Goal: Information Seeking & Learning: Learn about a topic

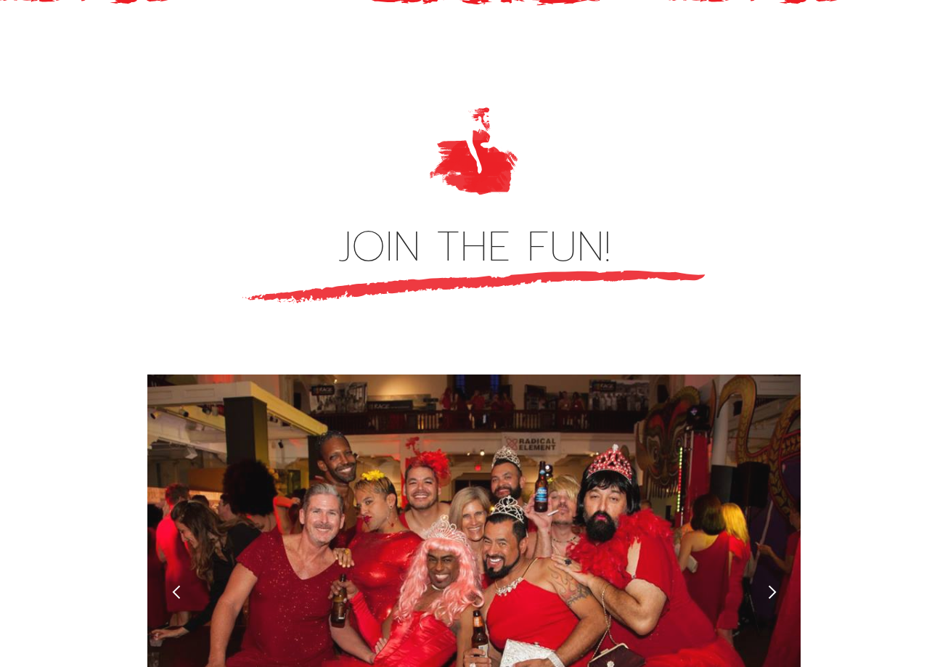
scroll to position [4066, 0]
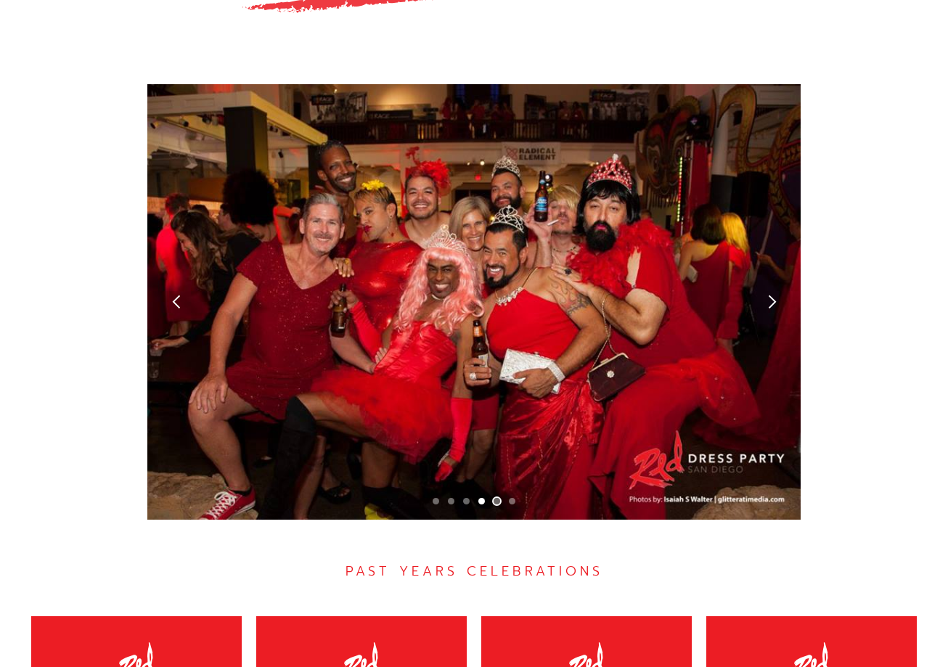
click at [495, 498] on div "Show slide 5 of 6" at bounding box center [497, 501] width 7 height 7
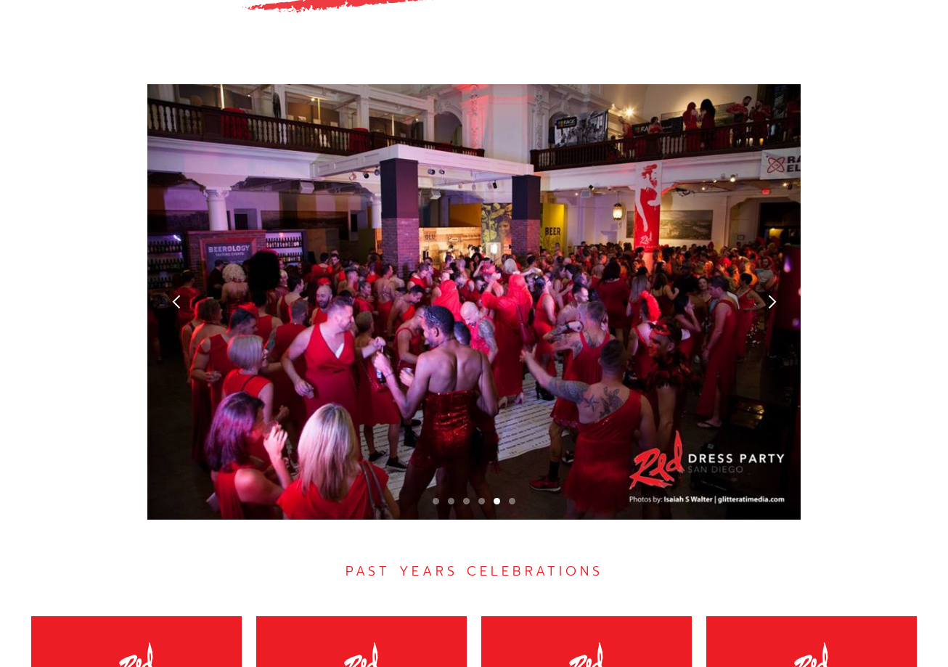
click at [507, 491] on div "carousel" at bounding box center [474, 505] width 654 height 29
click at [511, 498] on div "Show slide 6 of 6" at bounding box center [512, 501] width 7 height 7
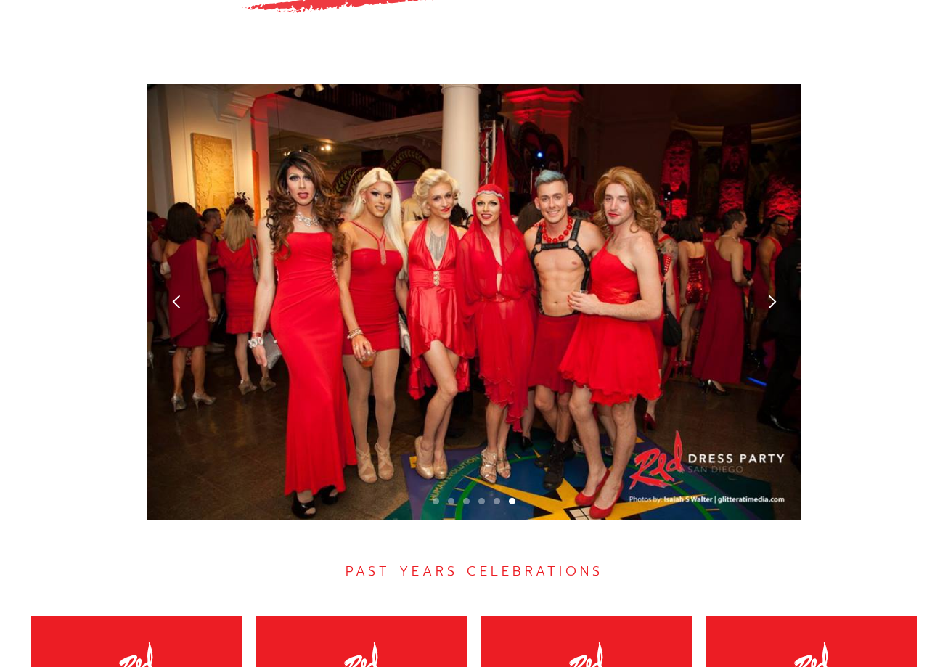
click at [440, 491] on div "carousel" at bounding box center [474, 505] width 654 height 29
click at [438, 491] on div "carousel" at bounding box center [474, 505] width 654 height 29
click at [439, 498] on div "Show slide 1 of 6" at bounding box center [436, 501] width 7 height 7
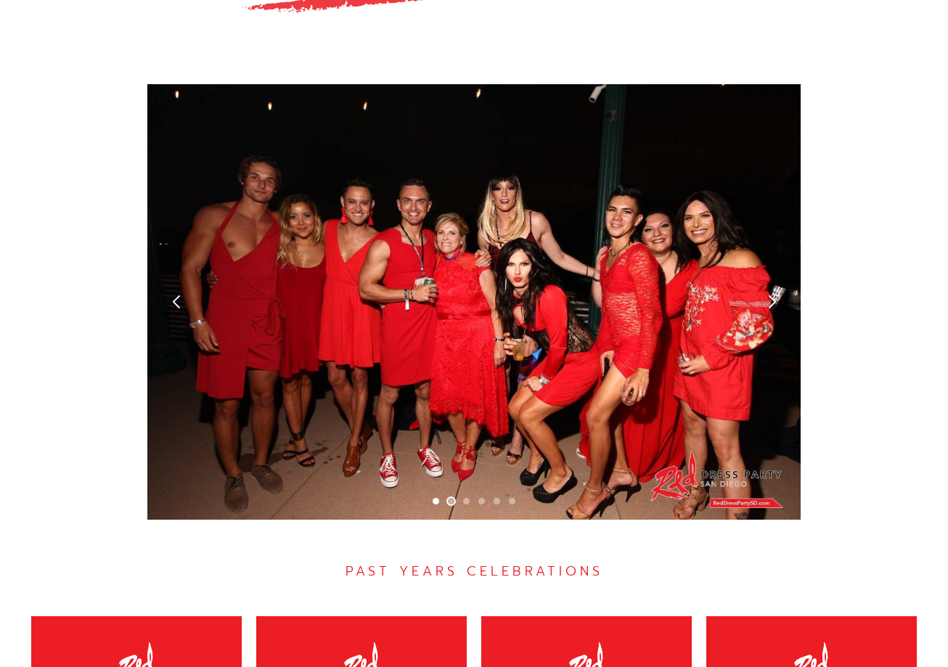
click at [453, 498] on div "Show slide 2 of 6" at bounding box center [451, 501] width 7 height 7
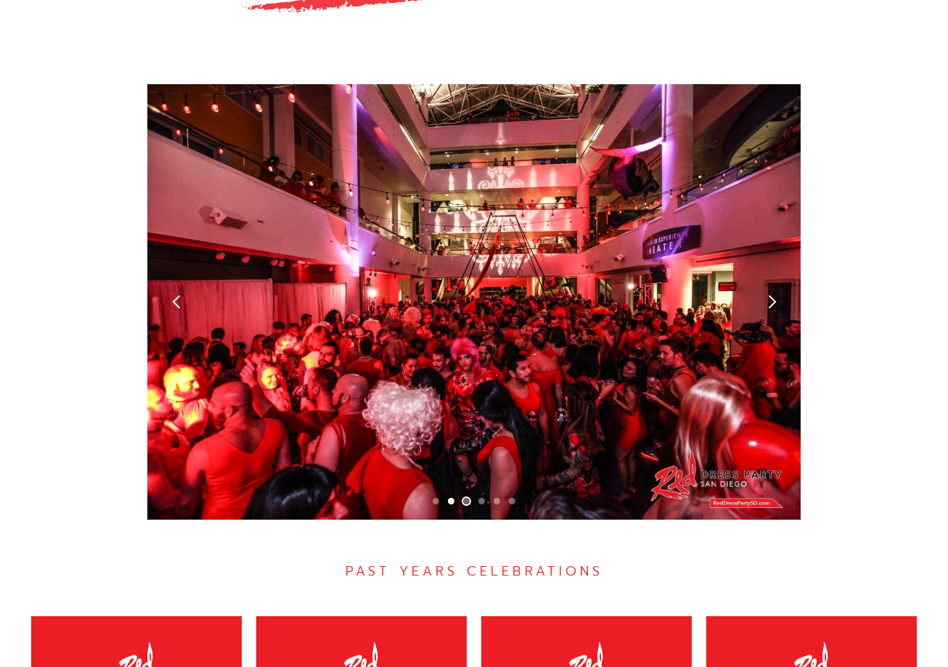
click at [465, 498] on div "Show slide 3 of 6" at bounding box center [466, 501] width 7 height 7
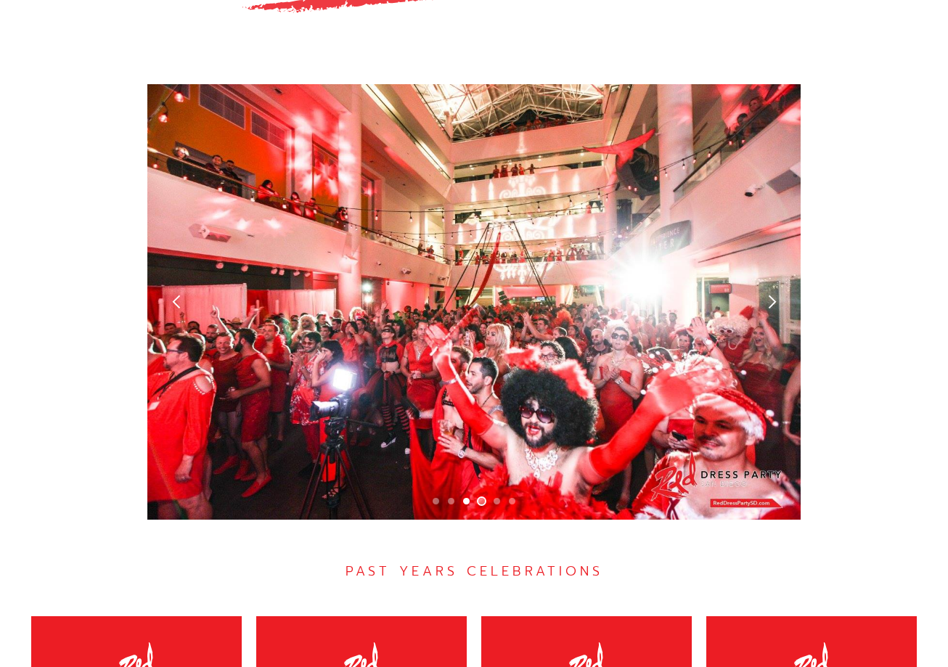
click at [479, 498] on div "Show slide 4 of 6" at bounding box center [482, 501] width 7 height 7
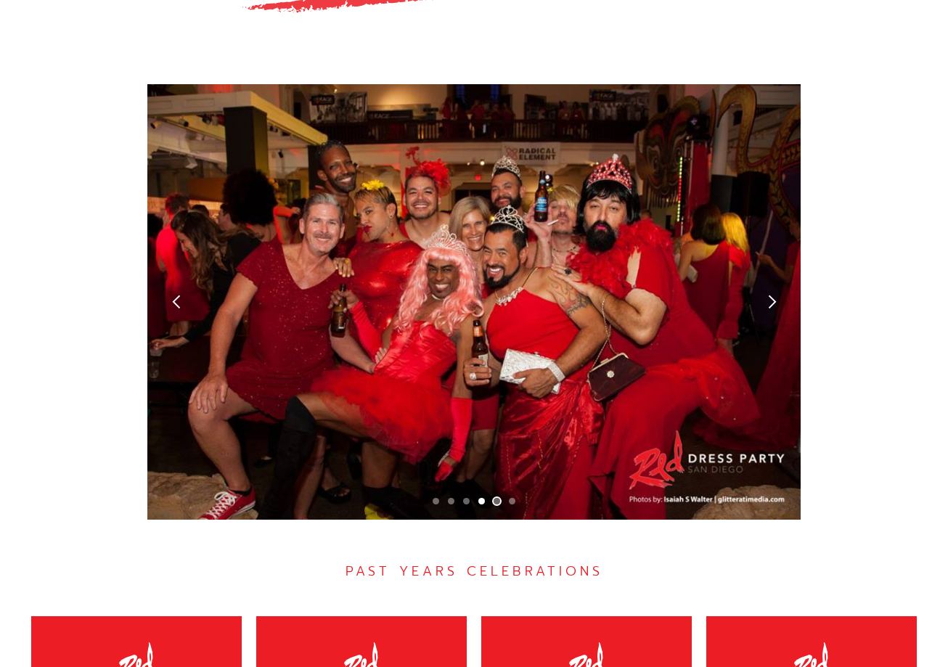
click at [499, 498] on div "Show slide 5 of 6" at bounding box center [497, 501] width 7 height 7
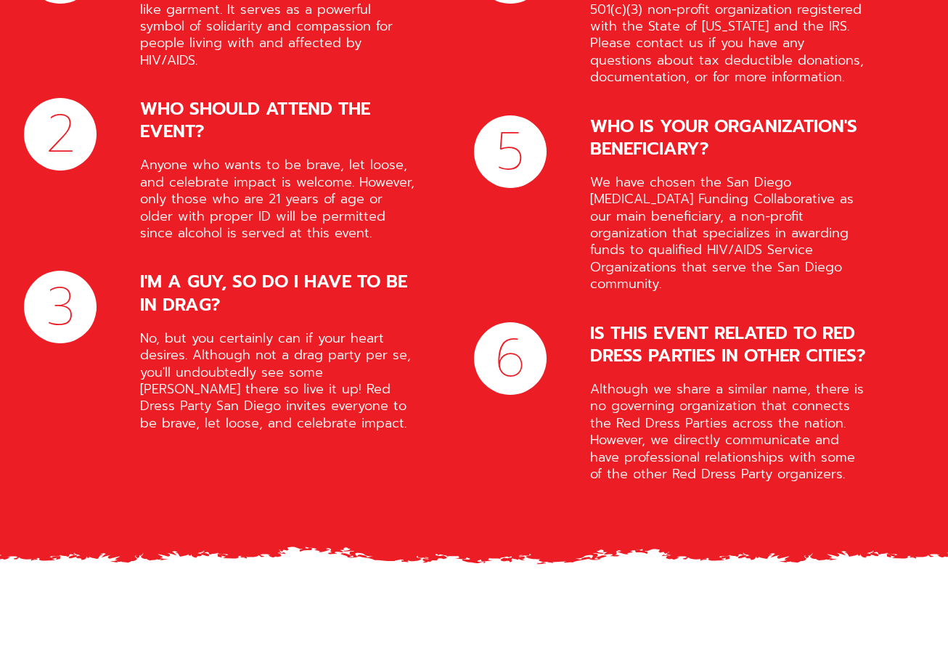
scroll to position [5882, 0]
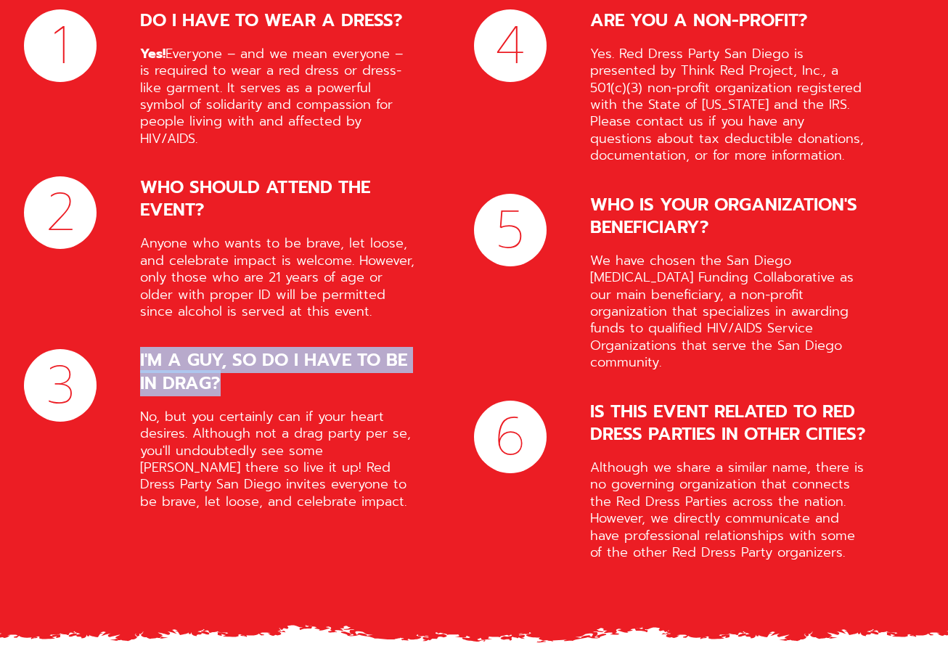
drag, startPoint x: 137, startPoint y: 284, endPoint x: 415, endPoint y: 322, distance: 280.0
click at [415, 349] on div "3 I'M A GUY, SO DO I HAVE TO BE IN DRAG? No, but you certainly can if your hear…" at bounding box center [220, 429] width 392 height 161
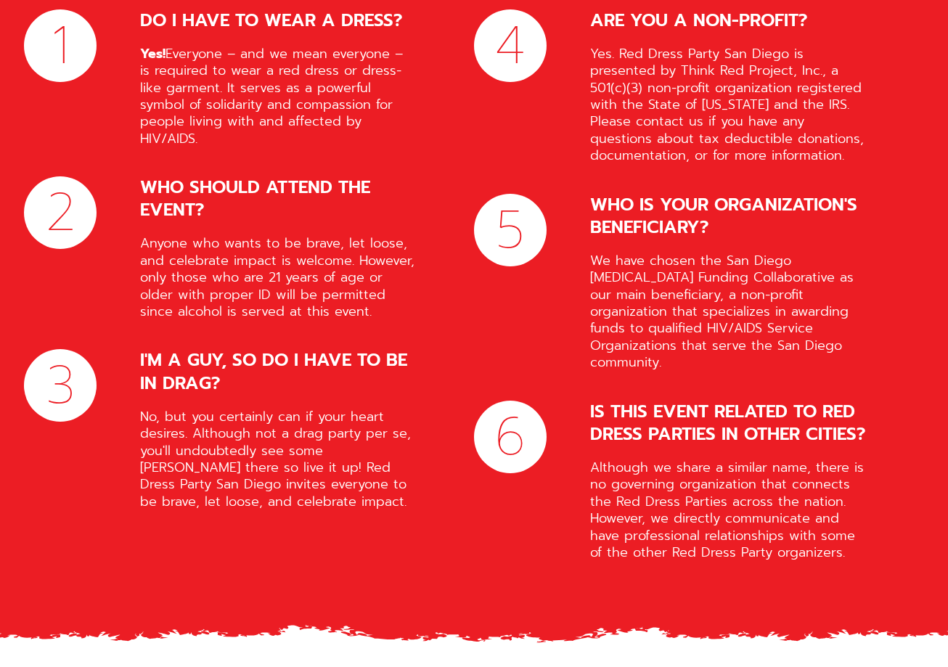
click at [338, 415] on div "No, but you certainly can if your heart desires. Although not a drag party per …" at bounding box center [278, 460] width 276 height 102
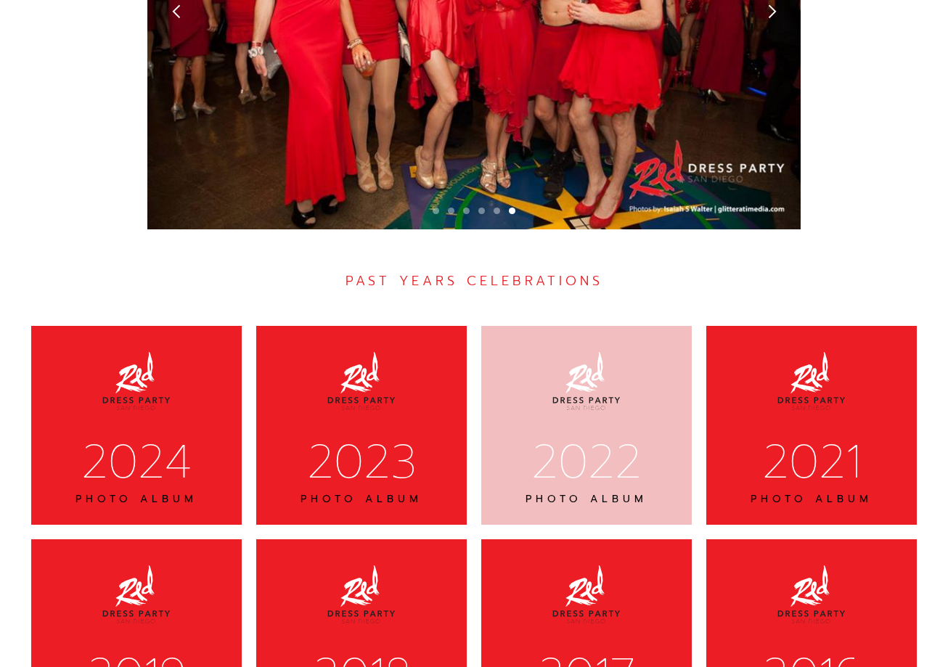
scroll to position [3994, 0]
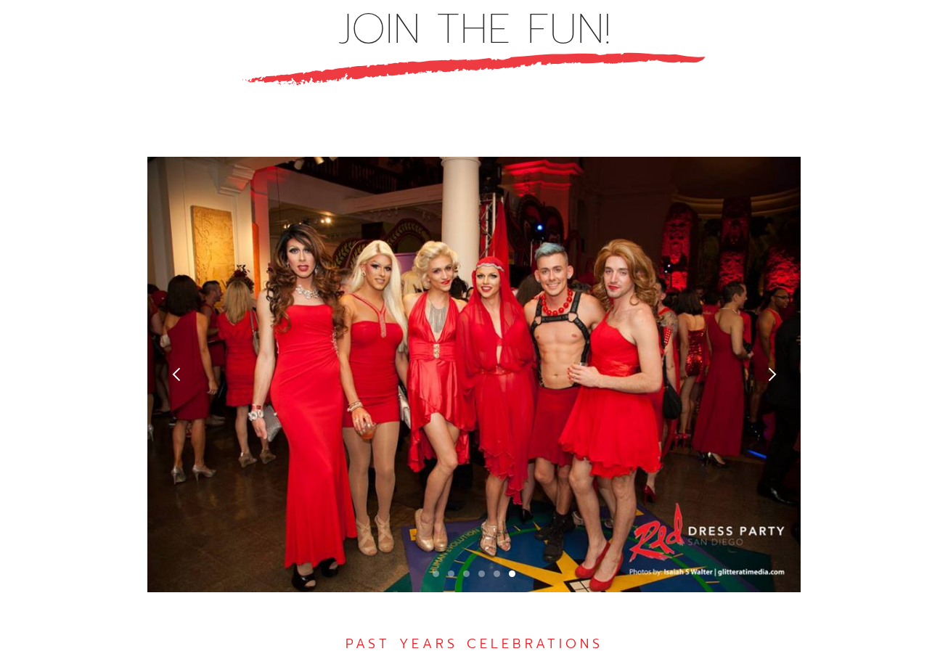
click at [768, 367] on div "next slide" at bounding box center [772, 374] width 15 height 15
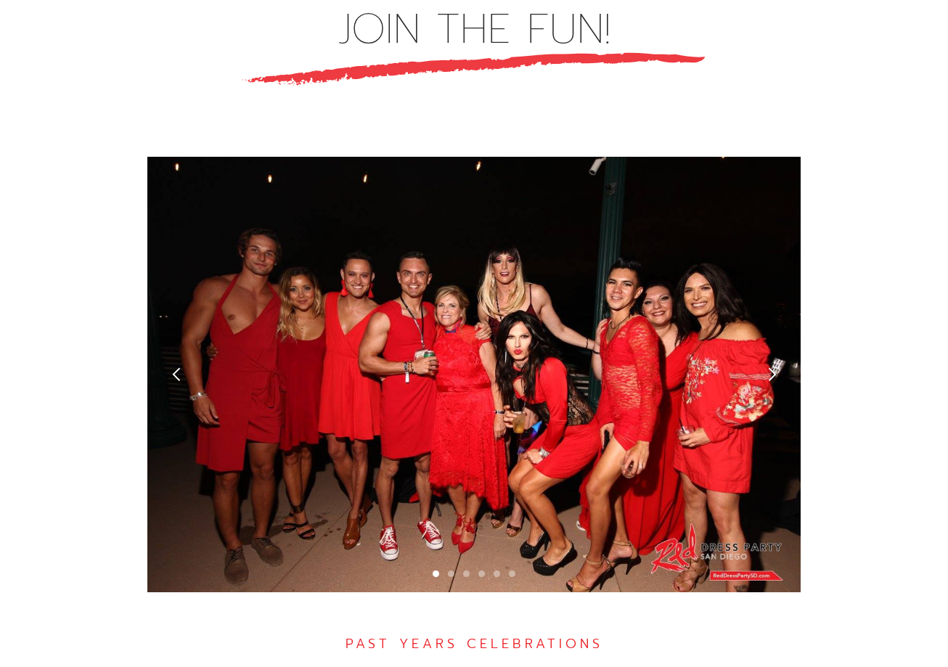
click at [769, 367] on div "next slide" at bounding box center [772, 374] width 15 height 15
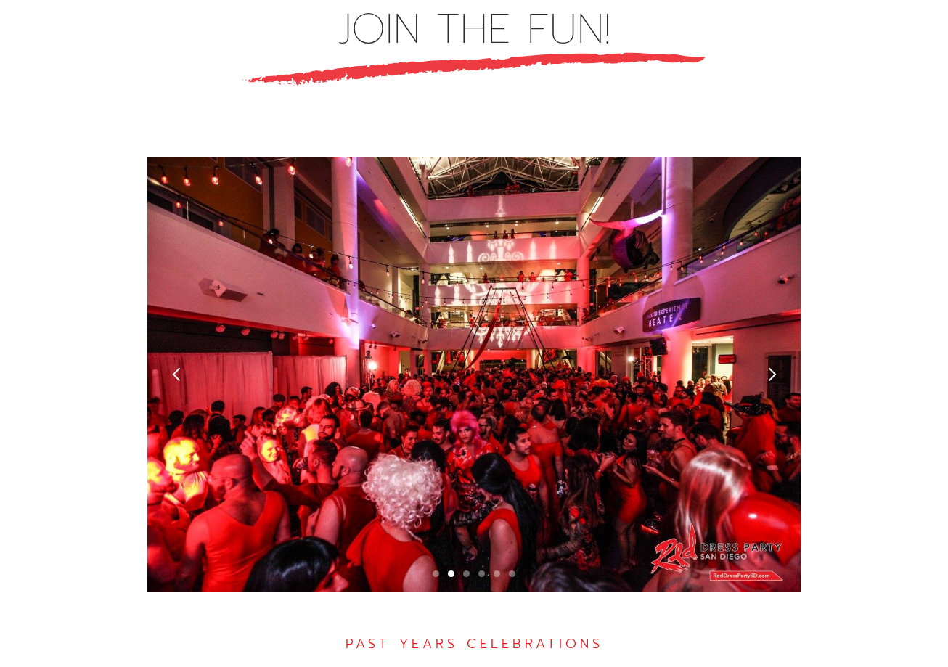
click at [769, 367] on div "next slide" at bounding box center [772, 374] width 15 height 15
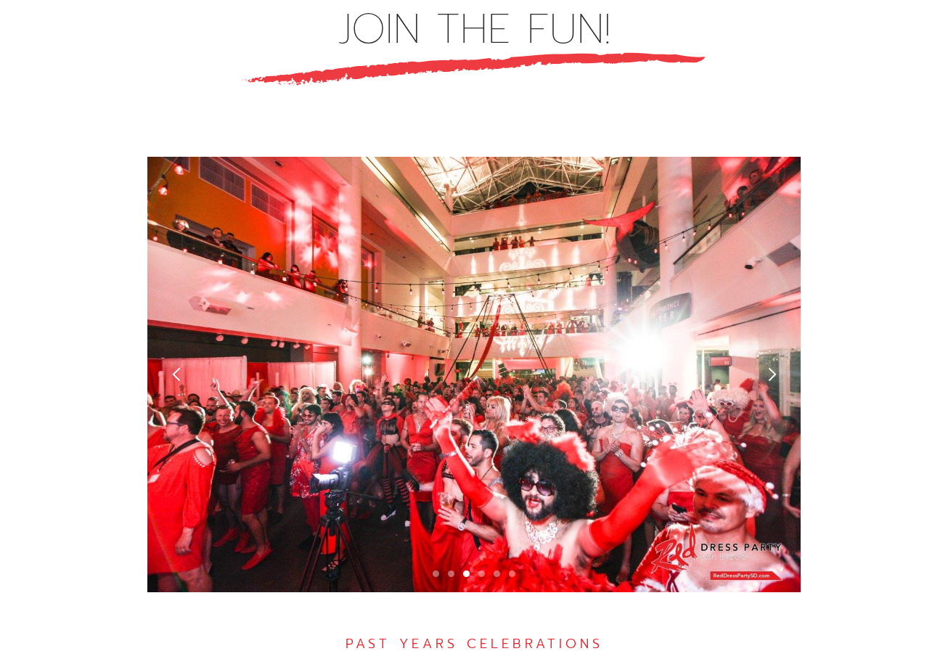
click at [769, 367] on div "next slide" at bounding box center [772, 374] width 15 height 15
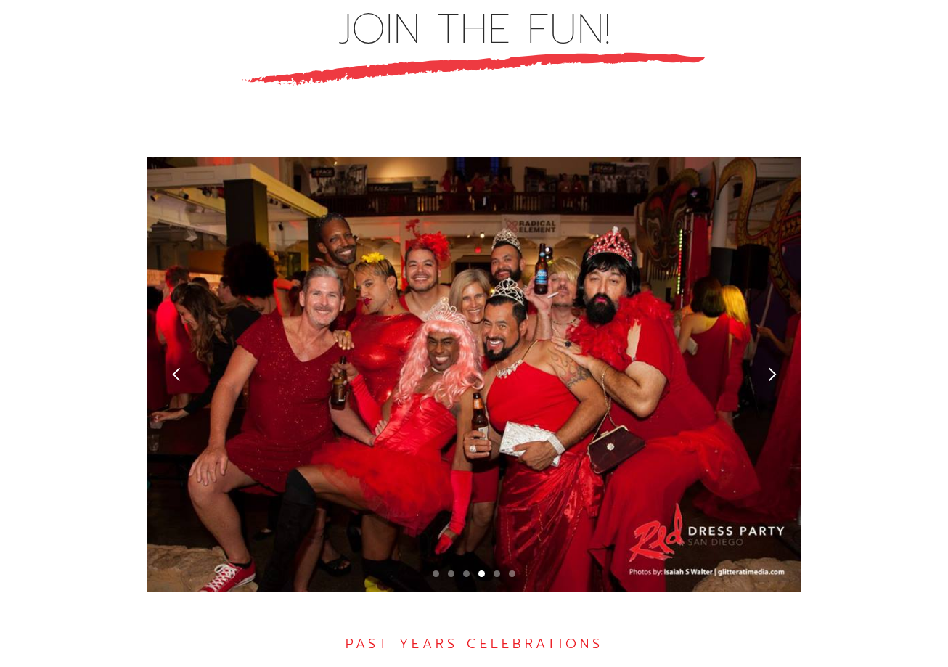
click at [769, 367] on div "next slide" at bounding box center [772, 374] width 15 height 15
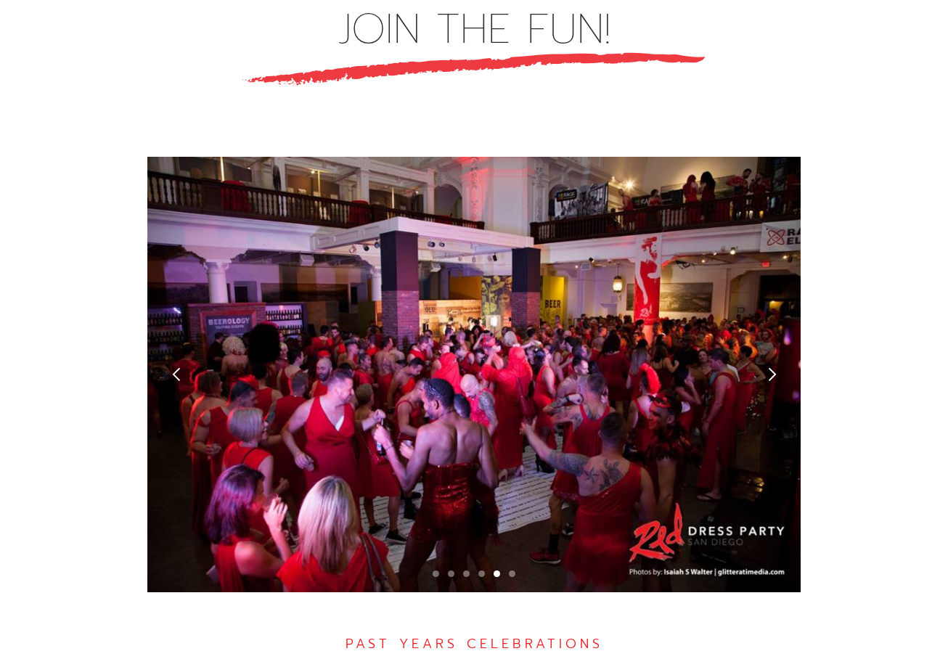
click at [769, 367] on div "next slide" at bounding box center [772, 374] width 15 height 15
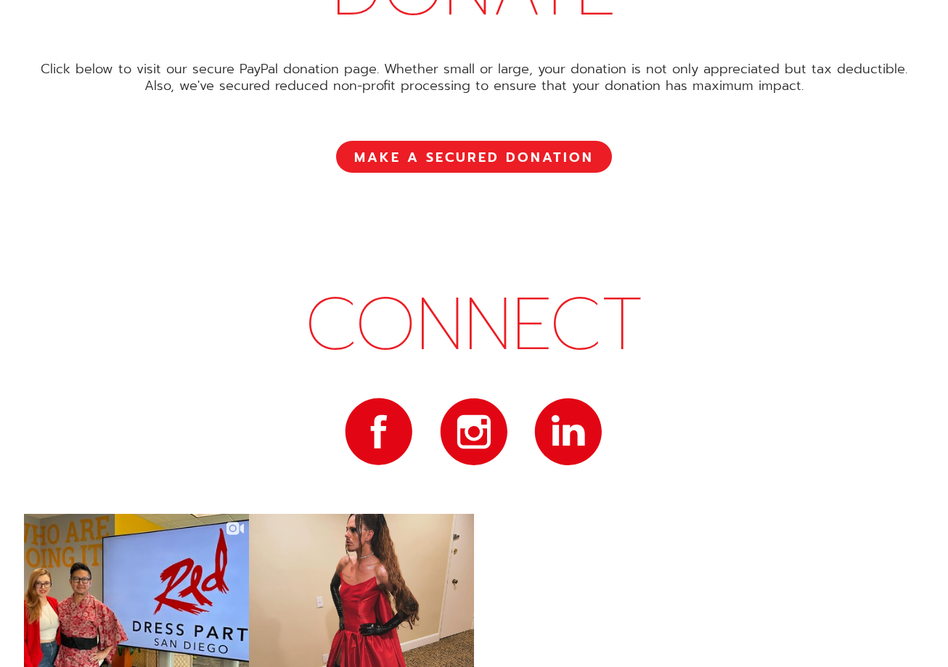
scroll to position [7406, 0]
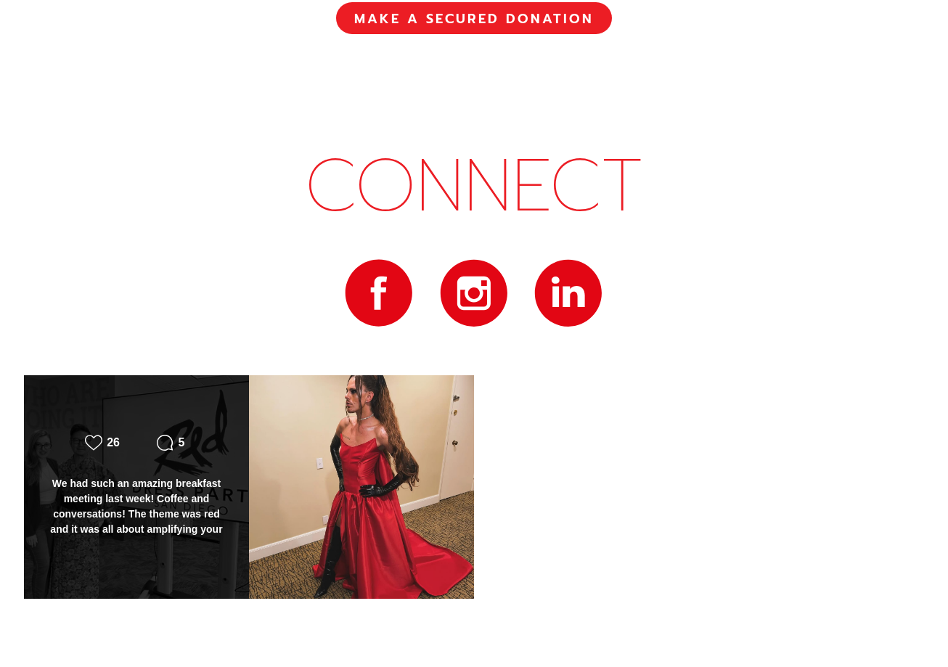
click at [89, 529] on div "Likes Count 26 Comments Count 5" at bounding box center [136, 487] width 227 height 225
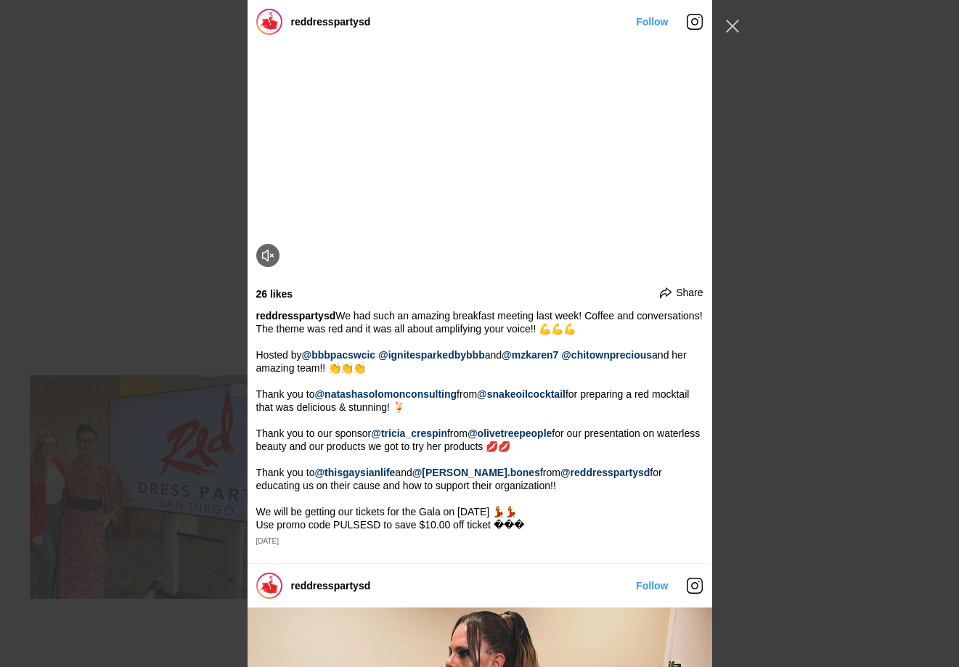
click at [81, 584] on div "reddresspartysd Follow" at bounding box center [479, 333] width 959 height 667
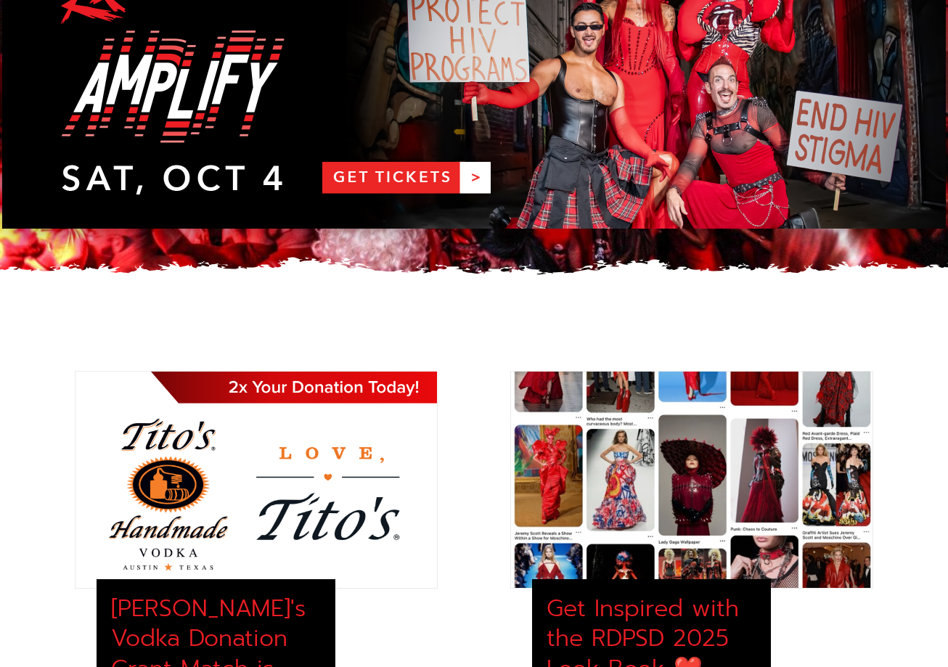
scroll to position [0, 0]
